Goal: Transaction & Acquisition: Register for event/course

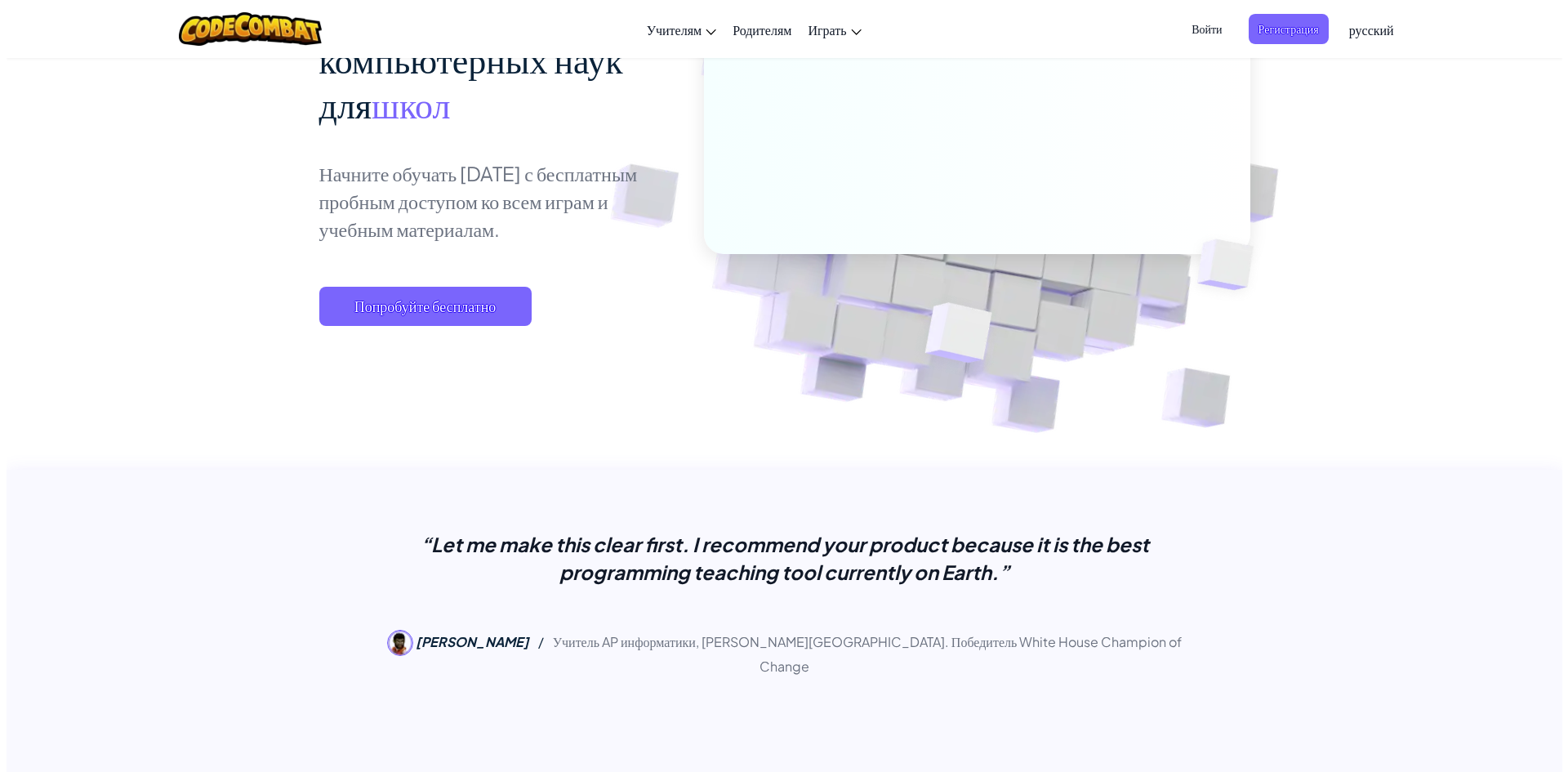
scroll to position [490, 0]
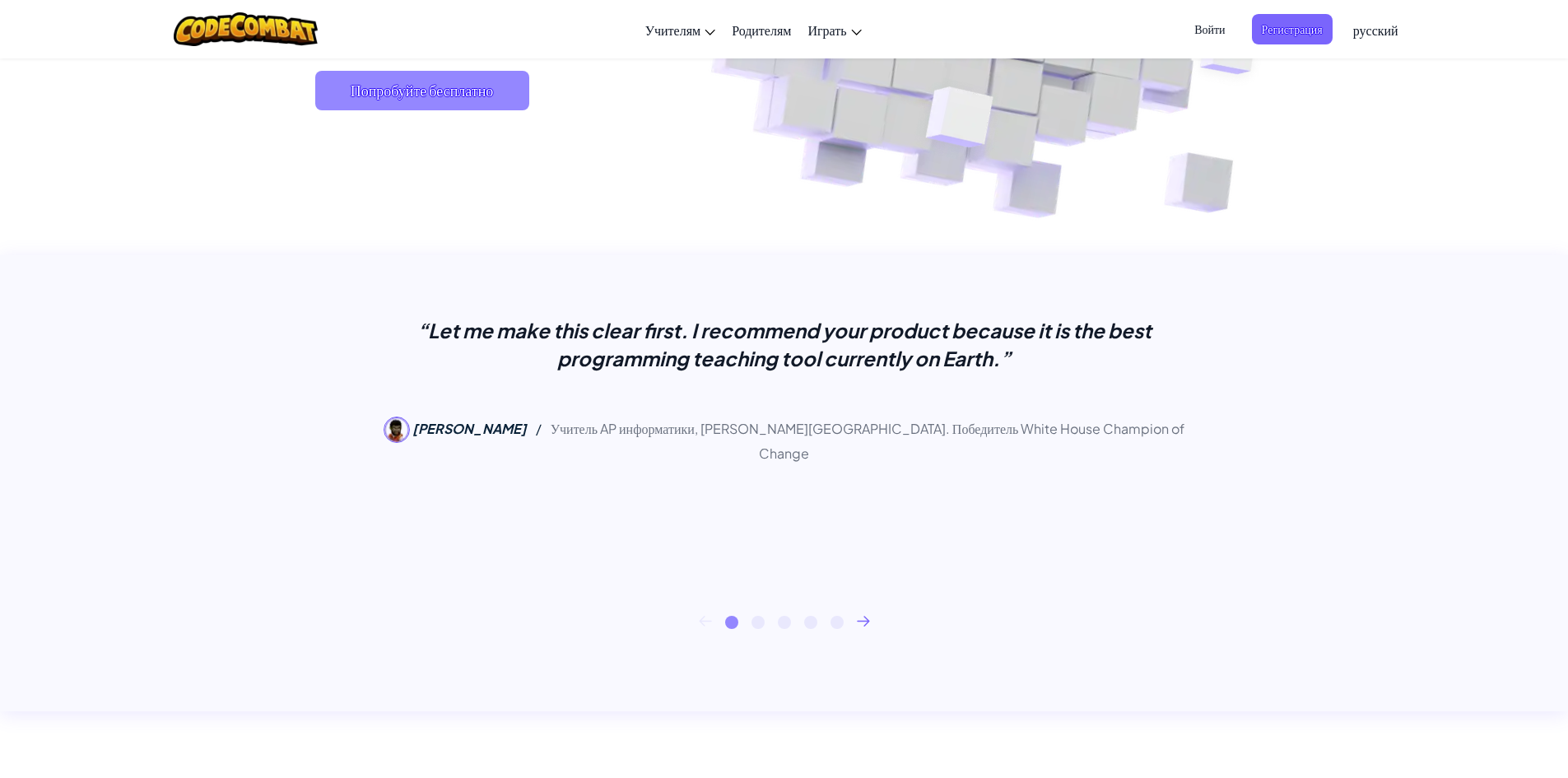
click at [407, 101] on span "Попробуйте бесплатно" at bounding box center [421, 90] width 214 height 40
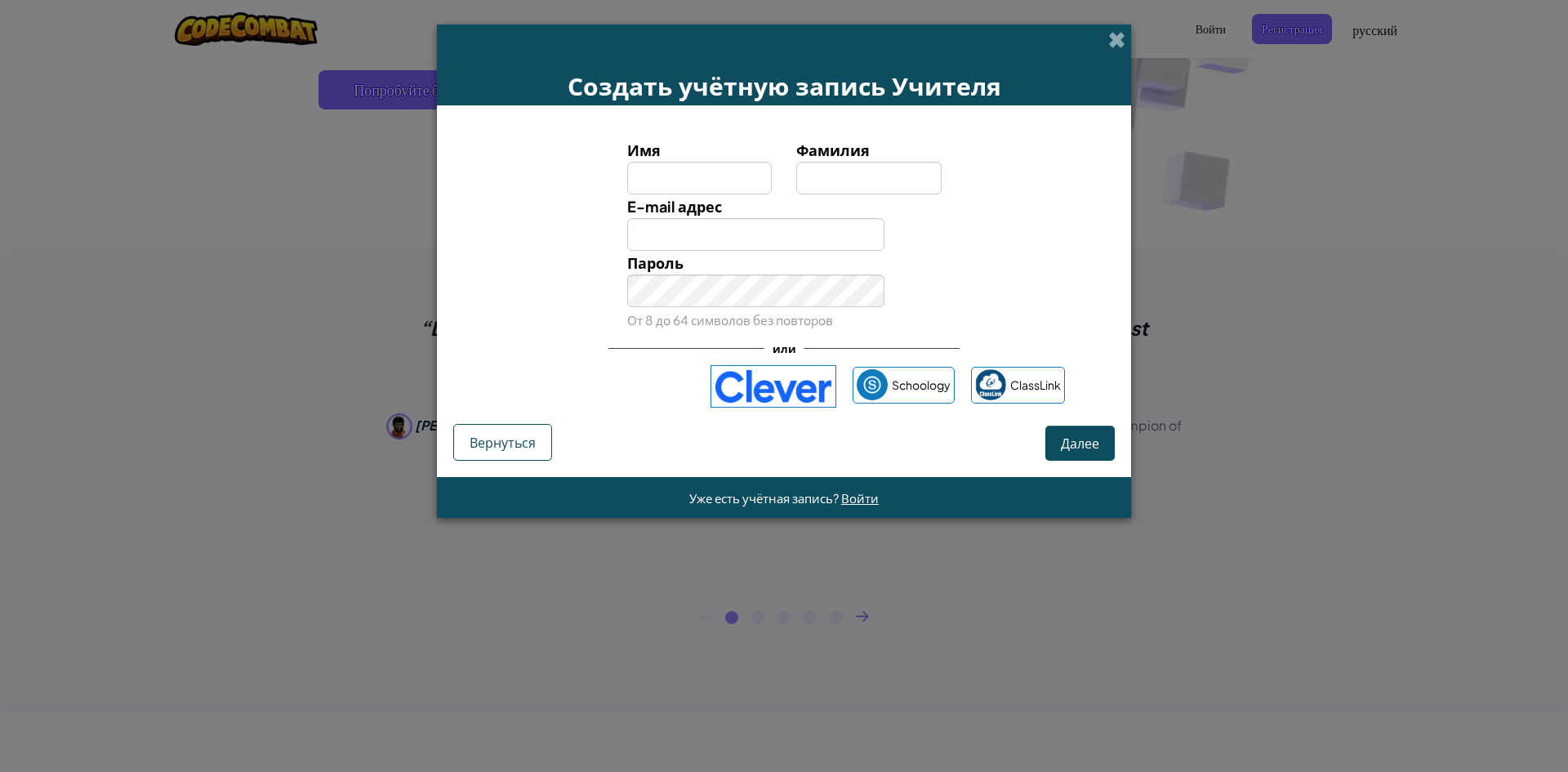
click at [683, 173] on input "Имя" at bounding box center [700, 178] width 145 height 33
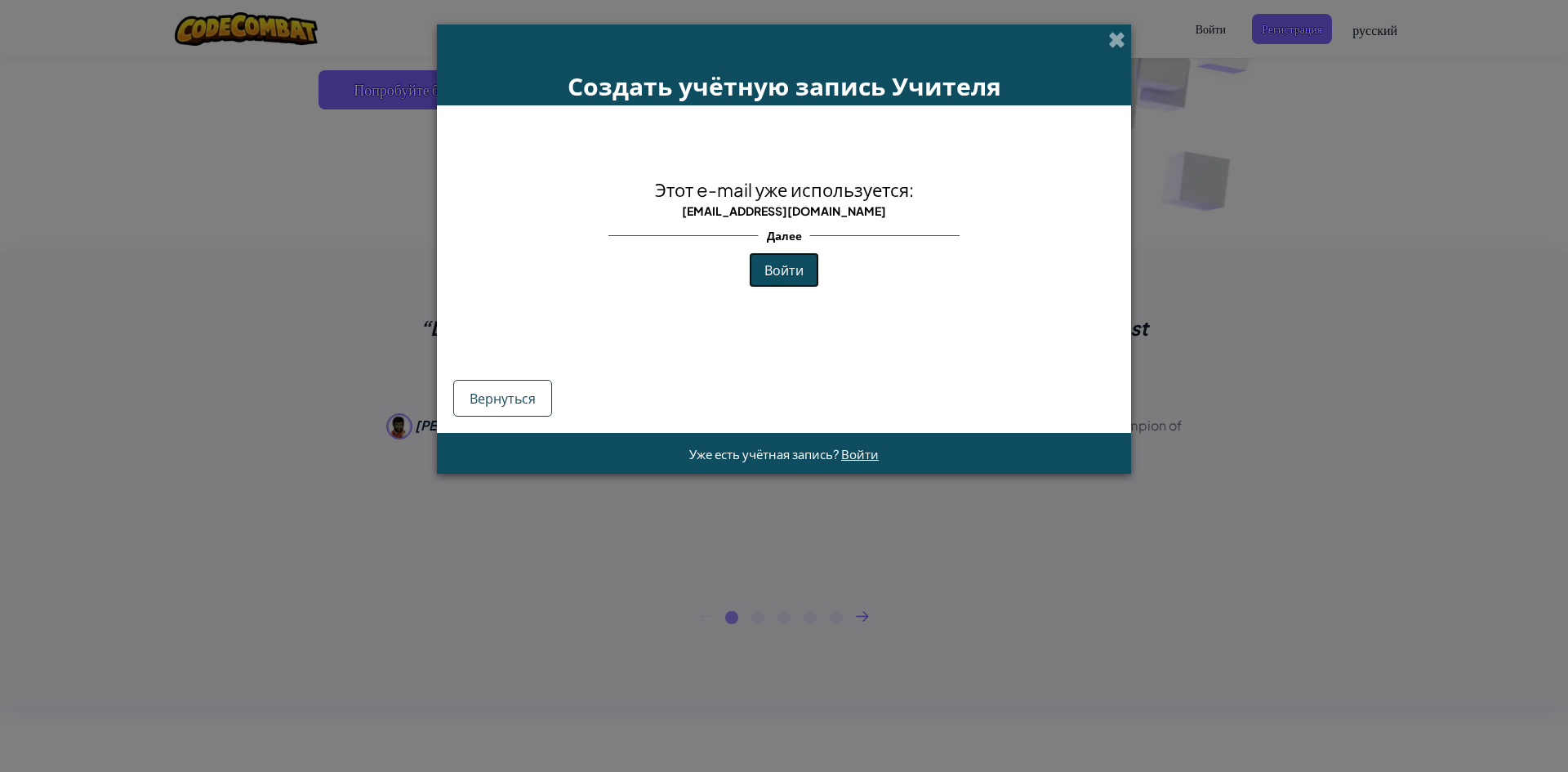
click at [788, 270] on span "Войти" at bounding box center [784, 269] width 40 height 17
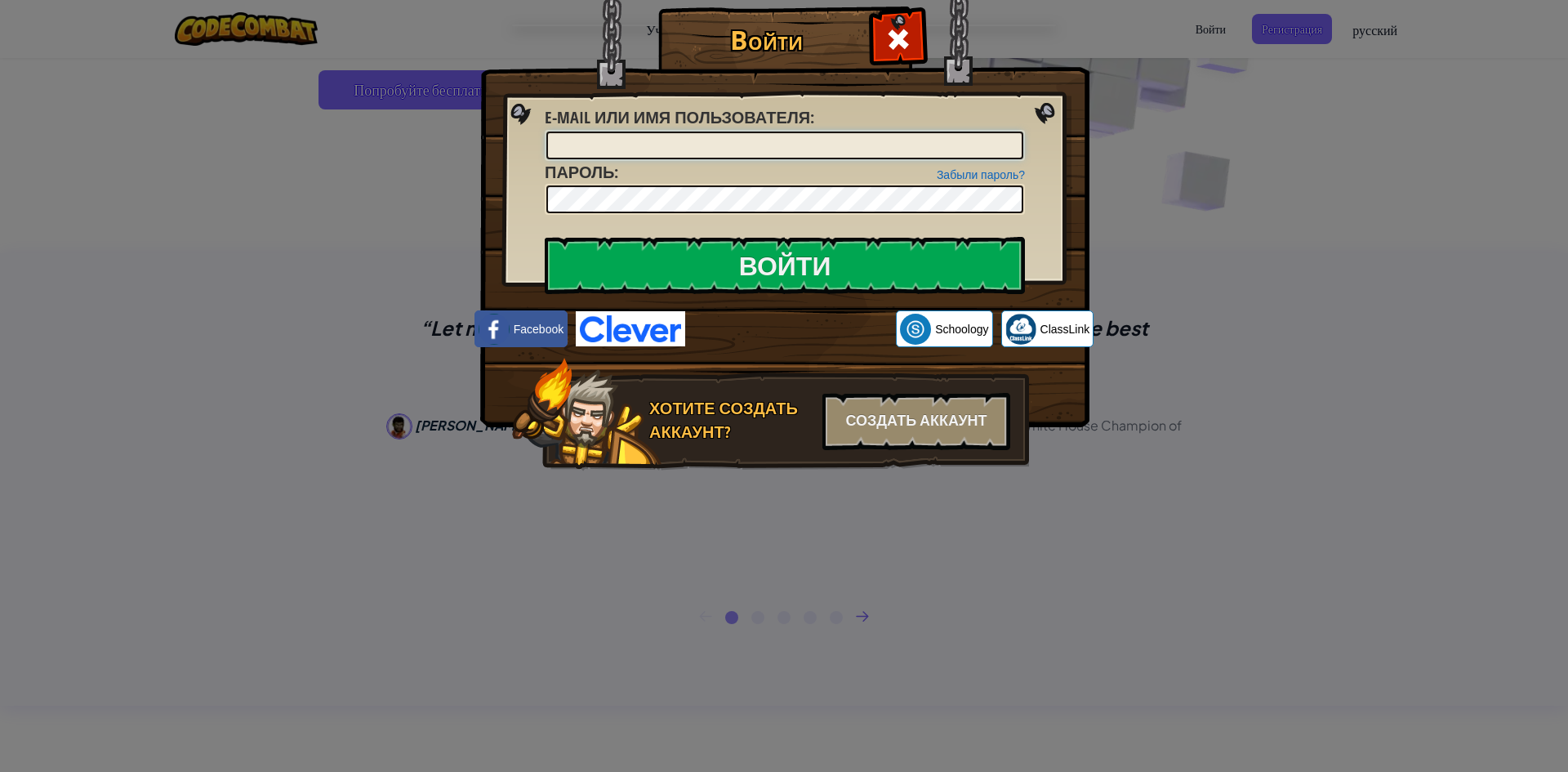
click at [605, 147] on input "E-mail или имя пользователя :" at bounding box center [785, 145] width 477 height 28
type input "j"
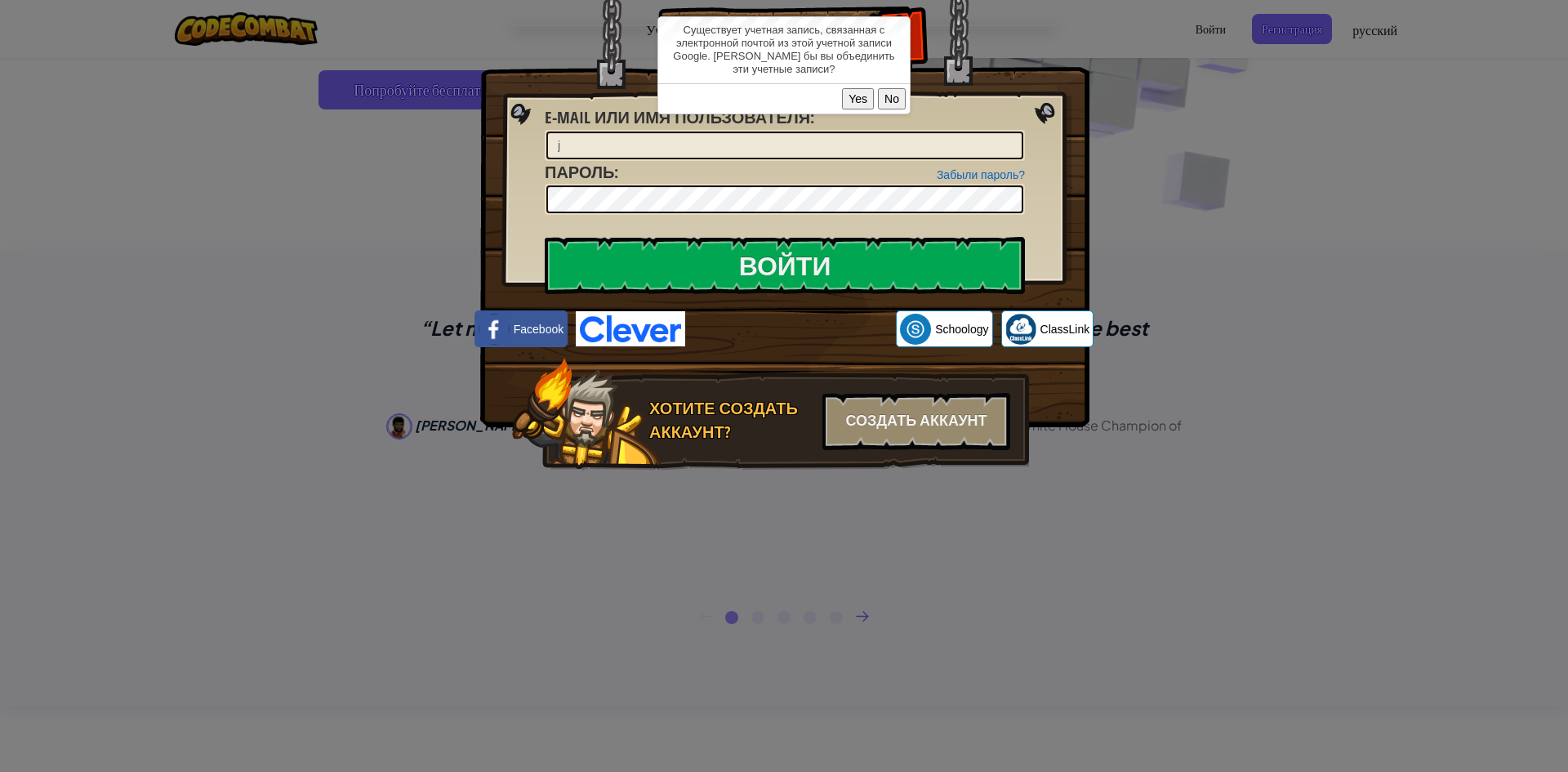
click at [854, 96] on button "Yes" at bounding box center [858, 99] width 32 height 21
